Goal: Find contact information: Find contact information

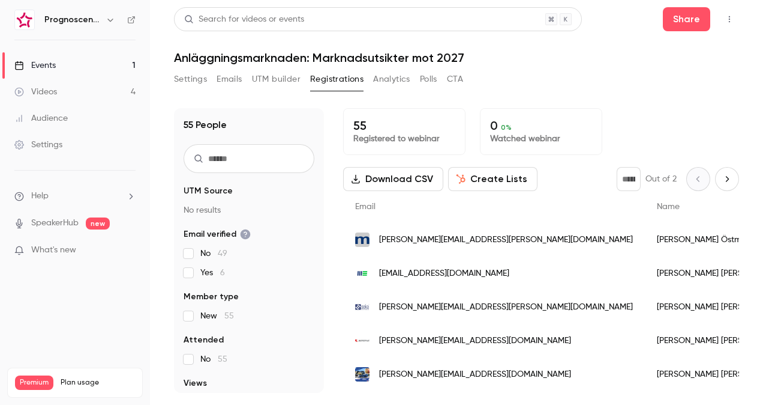
click at [454, 242] on span "[PERSON_NAME][EMAIL_ADDRESS][PERSON_NAME][DOMAIN_NAME]" at bounding box center [506, 239] width 254 height 13
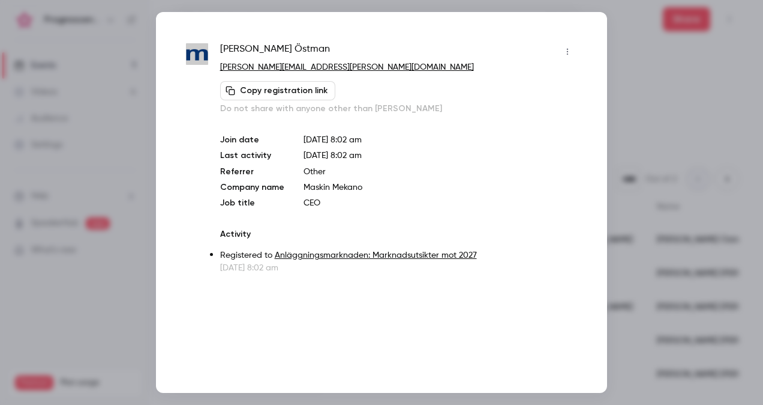
click at [659, 102] on div at bounding box center [381, 202] width 763 height 405
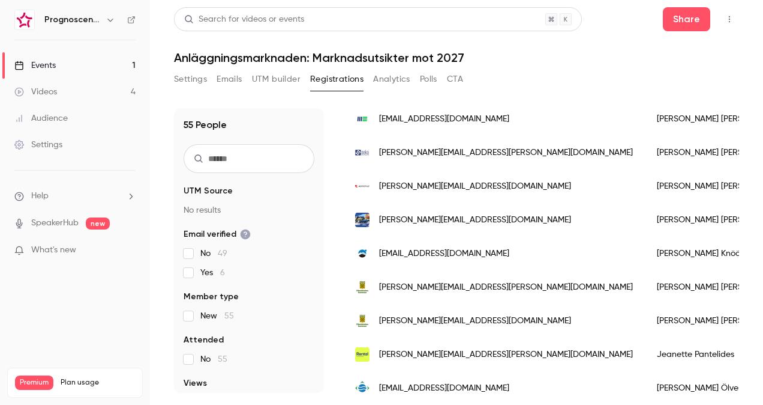
scroll to position [180, 0]
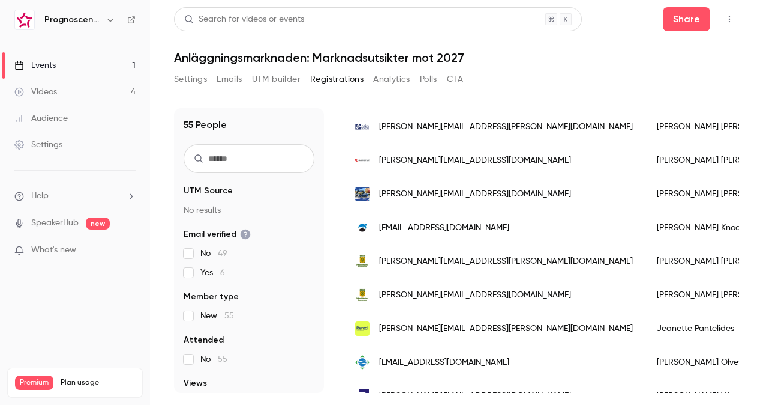
click at [460, 157] on span "[PERSON_NAME][EMAIL_ADDRESS][DOMAIN_NAME]" at bounding box center [475, 160] width 192 height 13
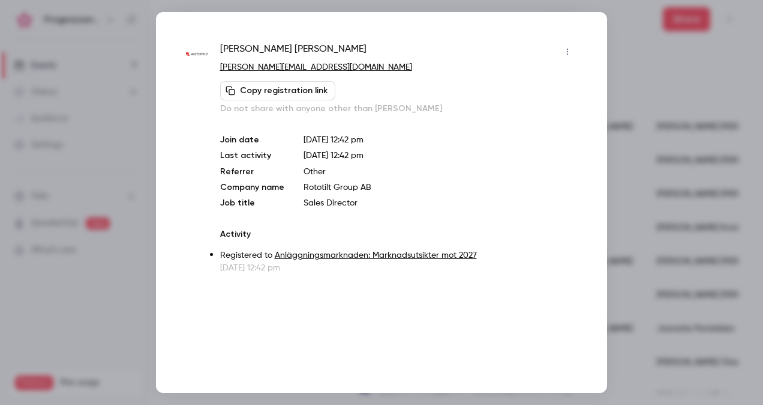
click at [621, 113] on div at bounding box center [381, 202] width 763 height 405
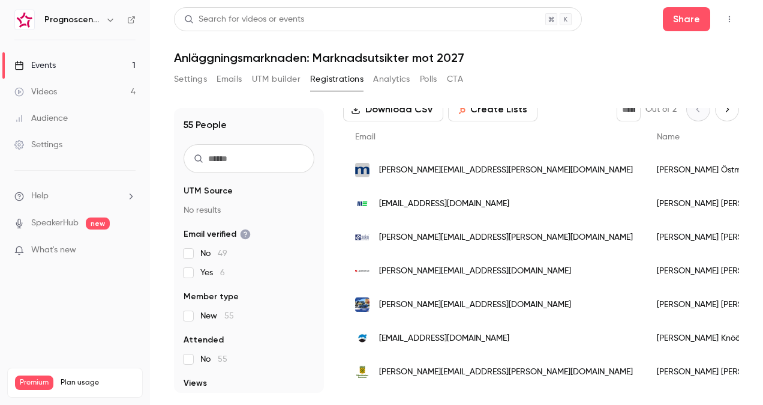
scroll to position [0, 0]
